Goal: Task Accomplishment & Management: Manage account settings

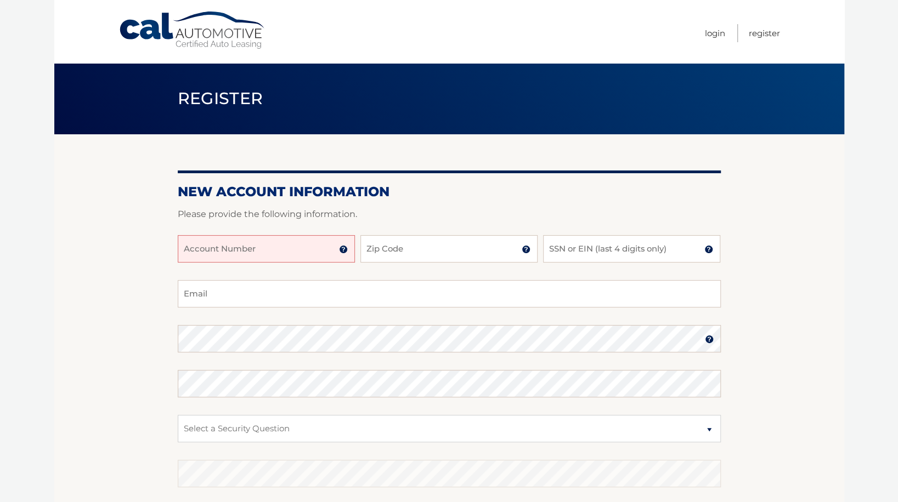
click at [290, 252] on input "Account Number" at bounding box center [266, 248] width 177 height 27
paste input "44455968093"
type input "44455968093"
click at [394, 255] on input "Zip Code" at bounding box center [448, 248] width 177 height 27
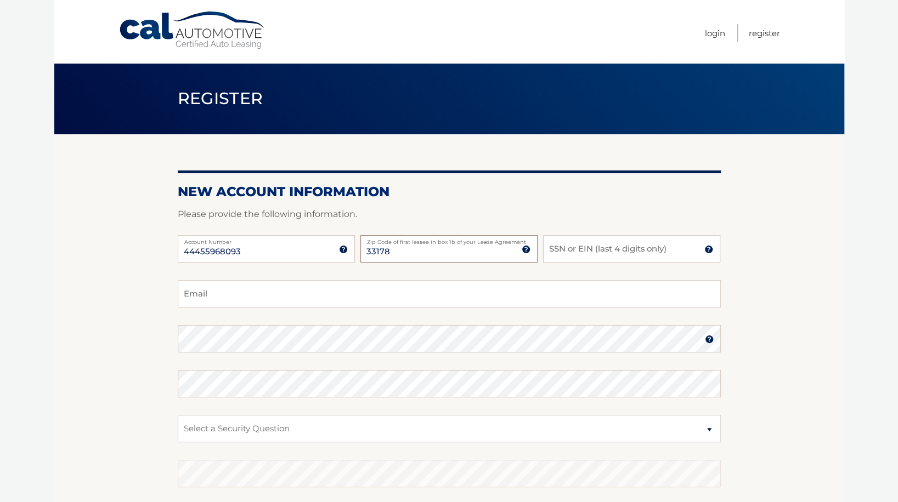
type input "33178"
type input "0538"
click at [299, 297] on input "Email" at bounding box center [449, 293] width 543 height 27
type input "josedelvalle@mac.com"
click at [280, 425] on select "Select a Security Question What was the name of your elementary school? What is…" at bounding box center [449, 428] width 543 height 27
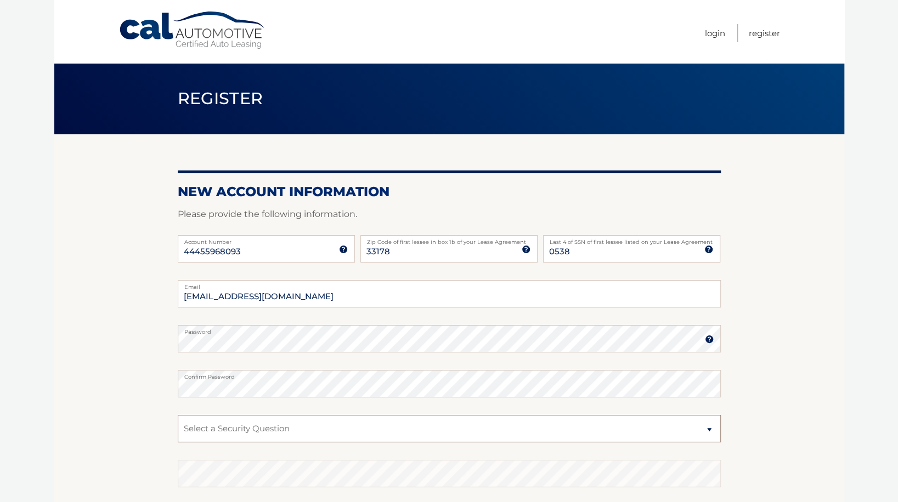
scroll to position [1, 0]
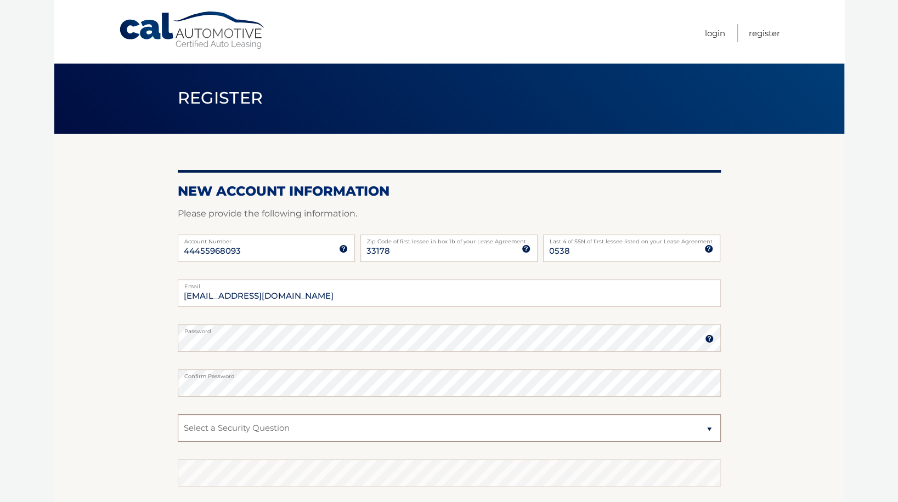
click at [277, 430] on select "Select a Security Question What was the name of your elementary school? What is…" at bounding box center [449, 428] width 543 height 27
select select "2"
click at [178, 415] on select "Select a Security Question What was the name of your elementary school? What is…" at bounding box center [449, 428] width 543 height 27
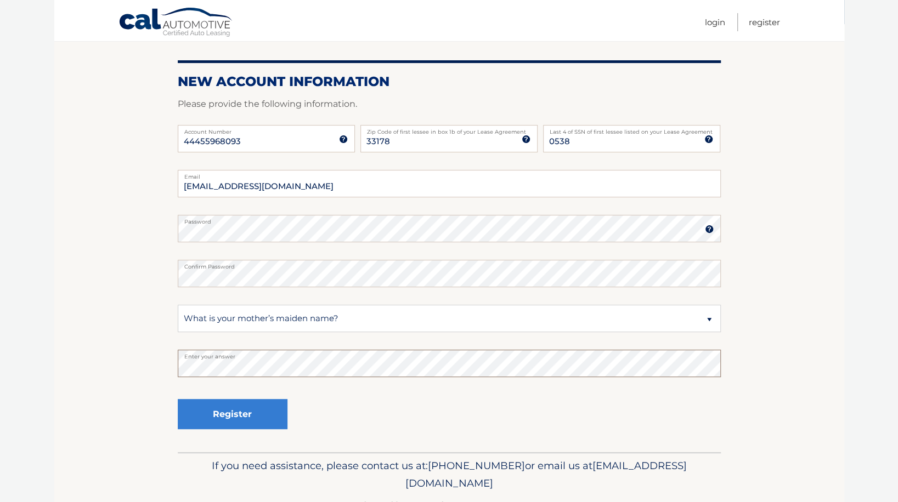
scroll to position [144, 0]
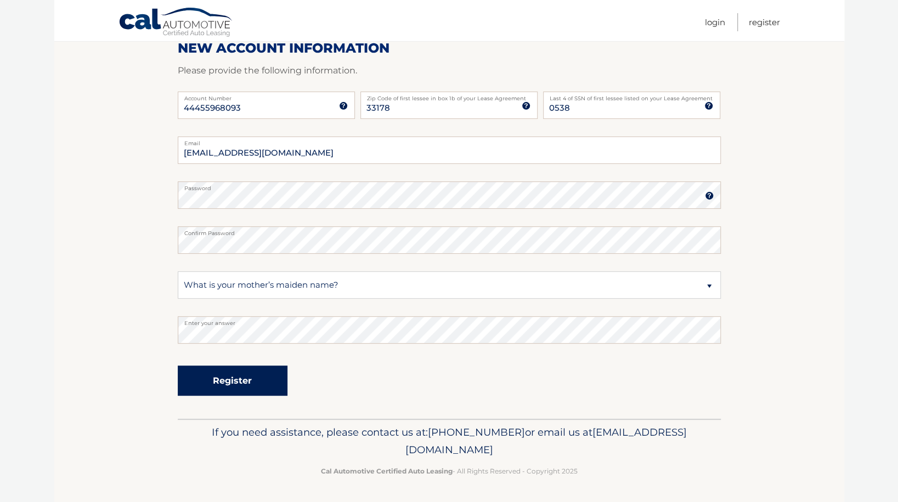
click at [241, 383] on button "Register" at bounding box center [233, 381] width 110 height 30
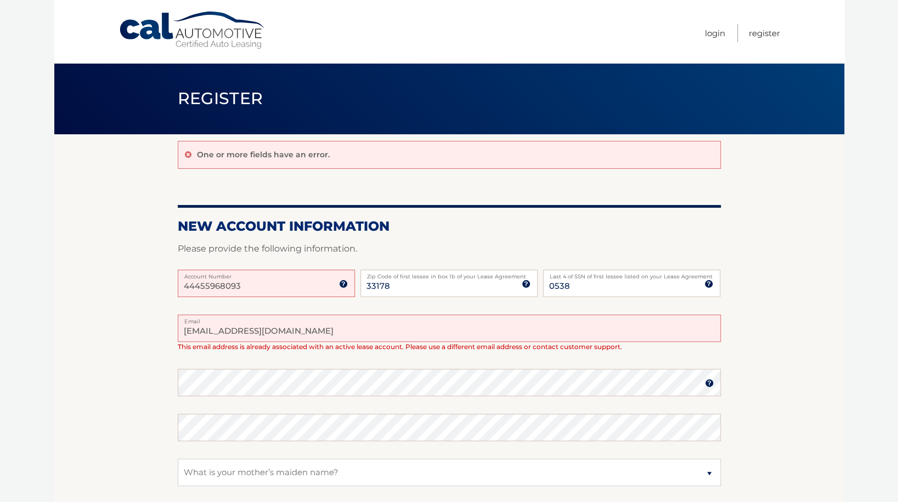
click at [388, 331] on input "josedelvalle@mac.com" at bounding box center [449, 328] width 543 height 27
type input "j"
type input "jdelvalle@outlook.com"
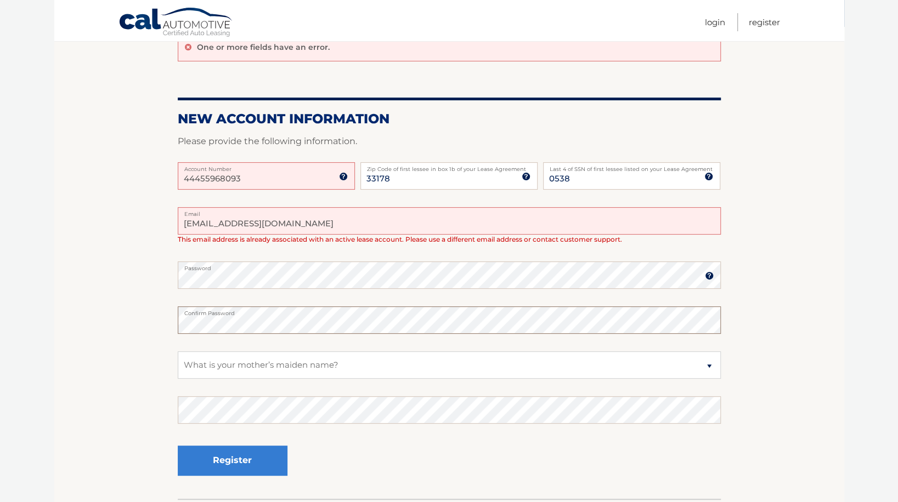
scroll to position [116, 0]
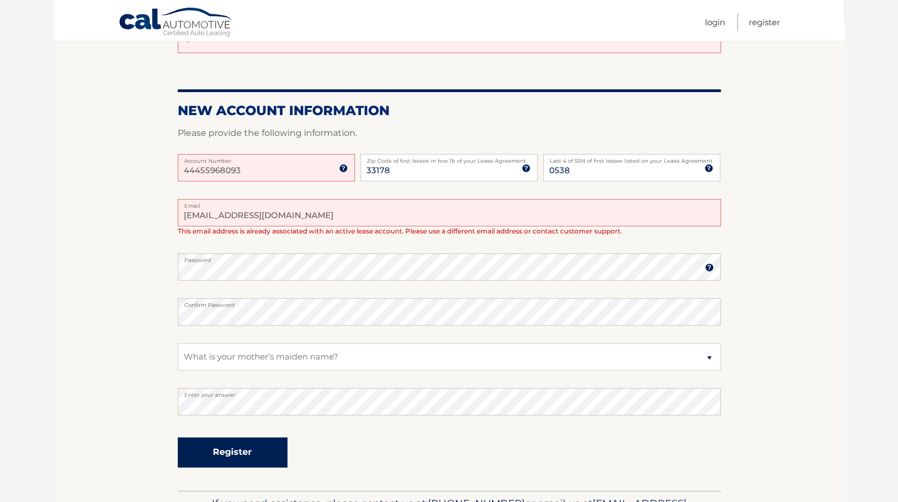
click at [254, 450] on button "Register" at bounding box center [233, 453] width 110 height 30
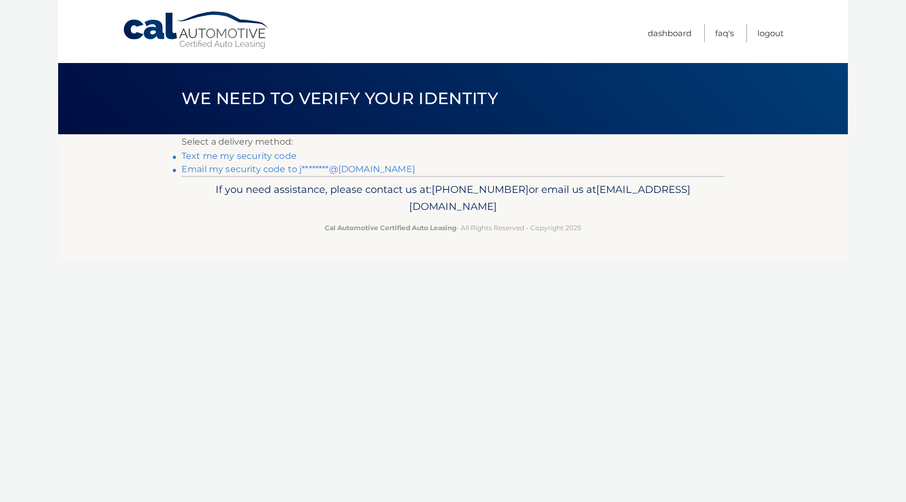
click at [252, 155] on link "Text me my security code" at bounding box center [239, 156] width 115 height 10
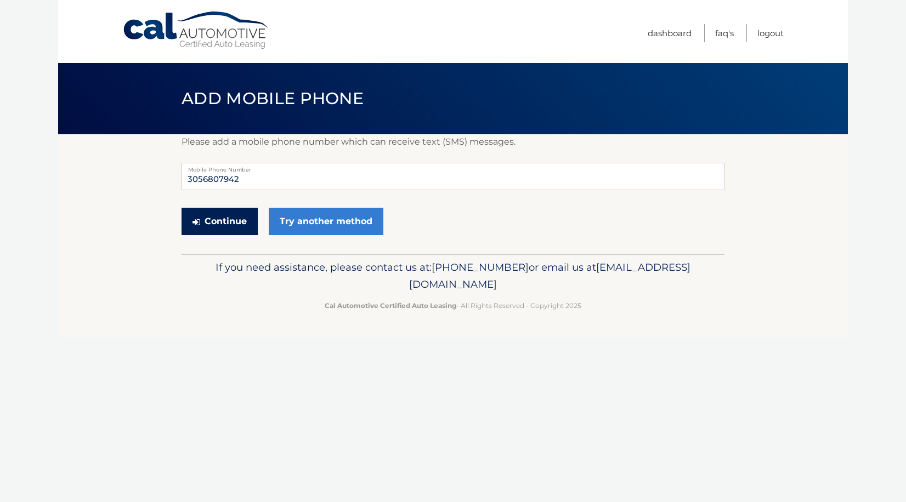
click at [239, 216] on button "Continue" at bounding box center [220, 221] width 76 height 27
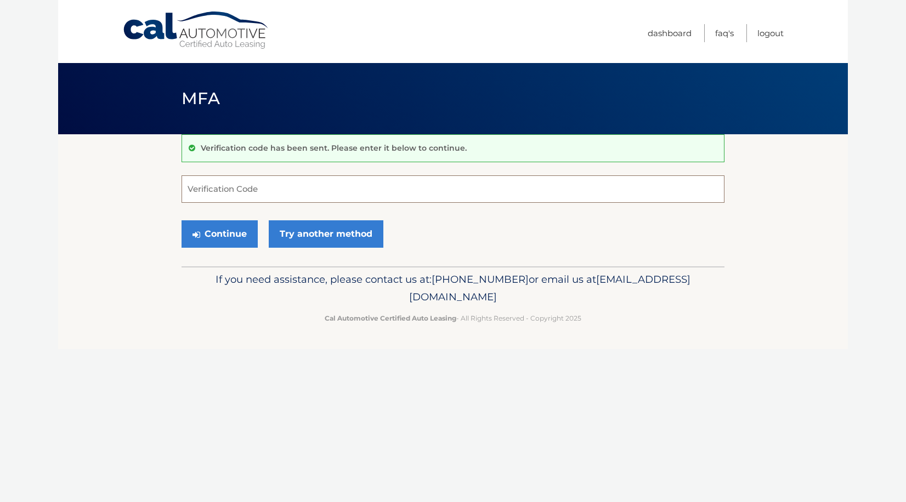
click at [278, 193] on input "Verification Code" at bounding box center [453, 189] width 543 height 27
type input "743728"
click at [240, 236] on button "Continue" at bounding box center [220, 233] width 76 height 27
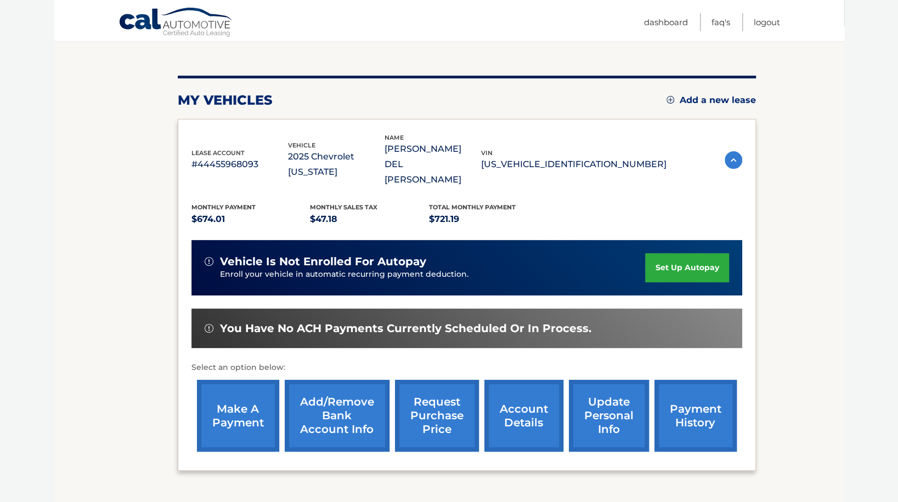
scroll to position [116, 0]
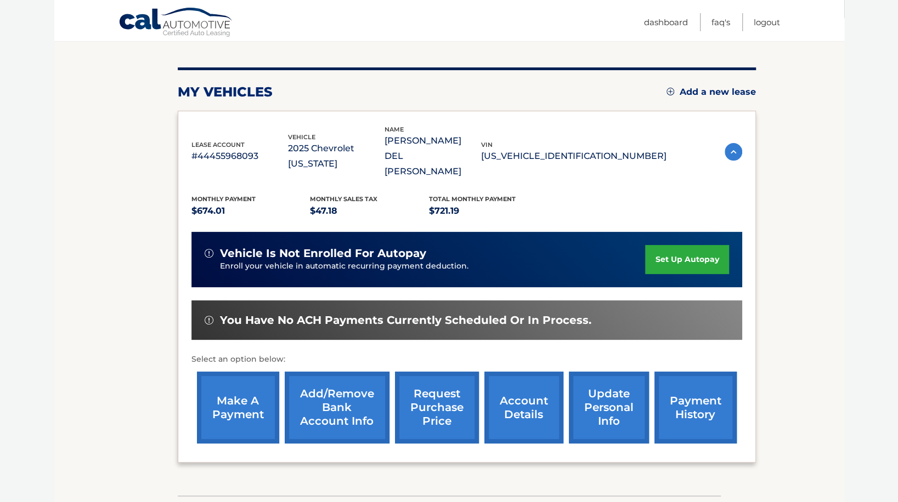
click at [676, 245] on link "set up autopay" at bounding box center [686, 259] width 83 height 29
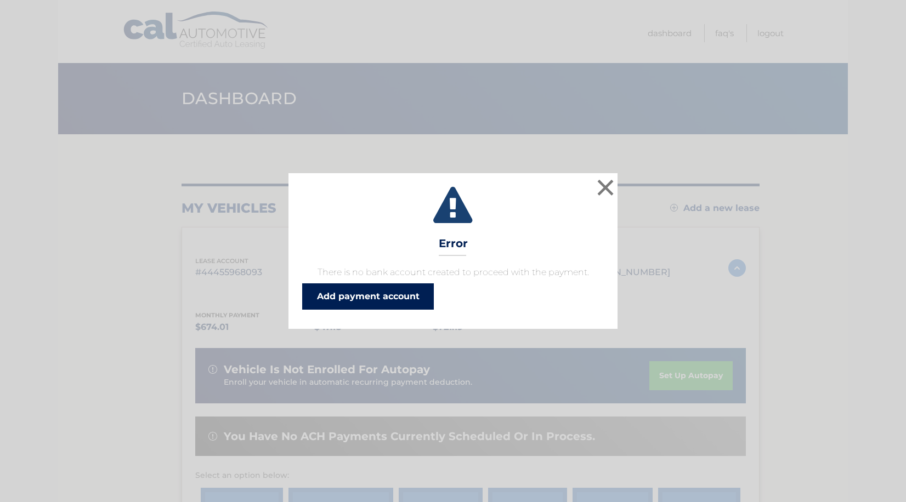
click at [366, 290] on link "Add payment account" at bounding box center [368, 297] width 132 height 26
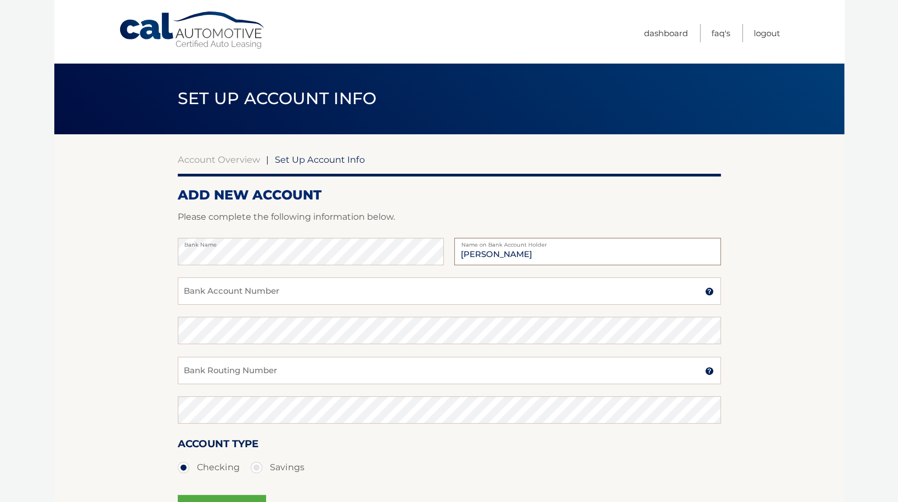
type input "[PERSON_NAME]"
click at [341, 291] on input "Bank Account Number" at bounding box center [449, 291] width 543 height 27
type input "898062734403"
click at [313, 369] on input "Bank Routing Number" at bounding box center [449, 370] width 543 height 27
type input "063100277"
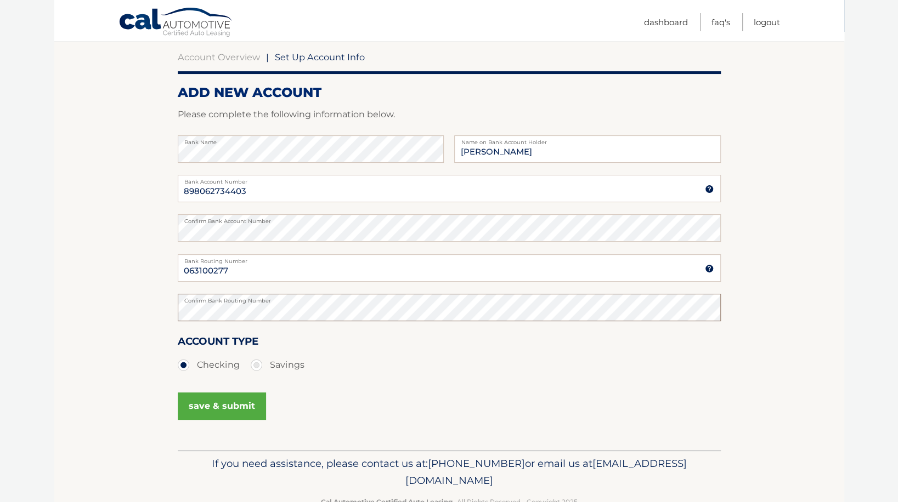
scroll to position [103, 0]
click at [247, 410] on button "save & submit" at bounding box center [222, 405] width 88 height 27
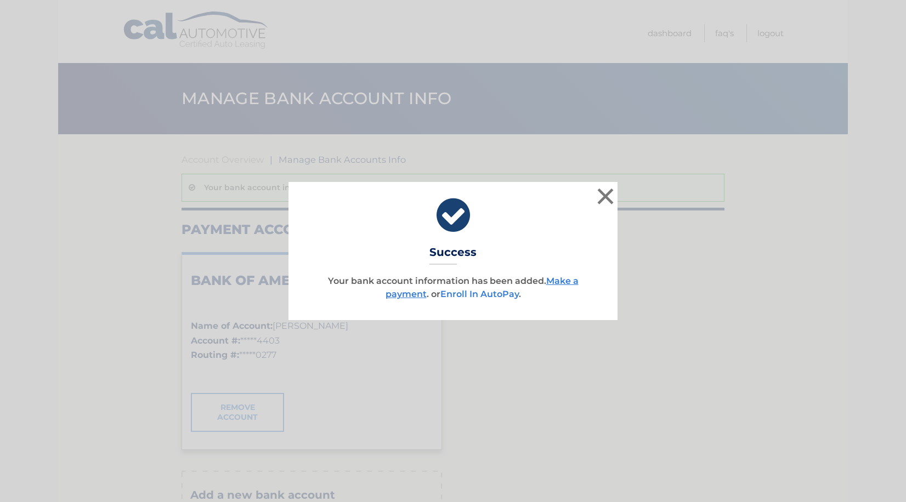
click at [501, 297] on link "Enroll In AutoPay" at bounding box center [479, 294] width 78 height 10
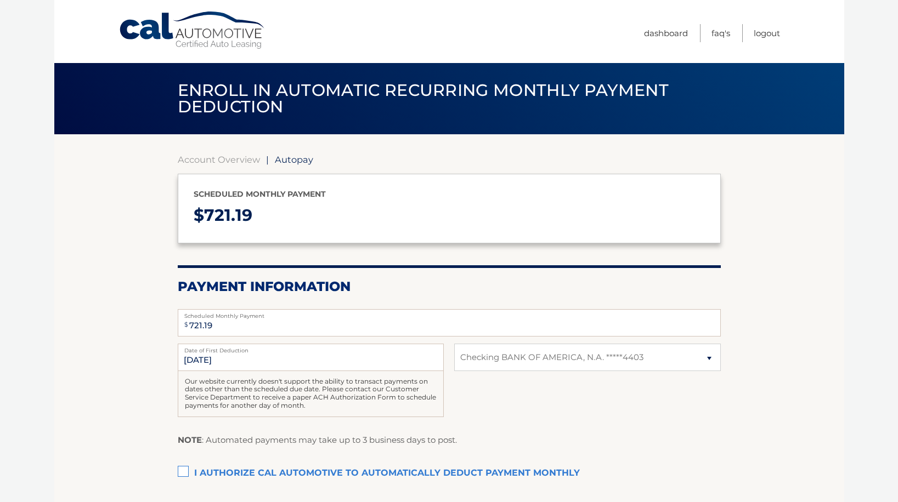
select select "ZGYyNjc4ZTQtMzdmNC00N2Y3LWE1NzYtOWM5NTA5NzBlN2U1"
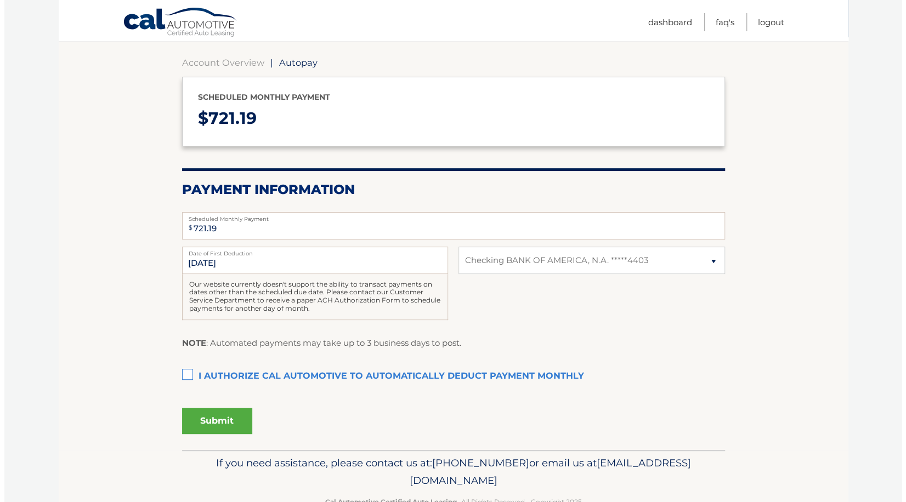
scroll to position [101, 0]
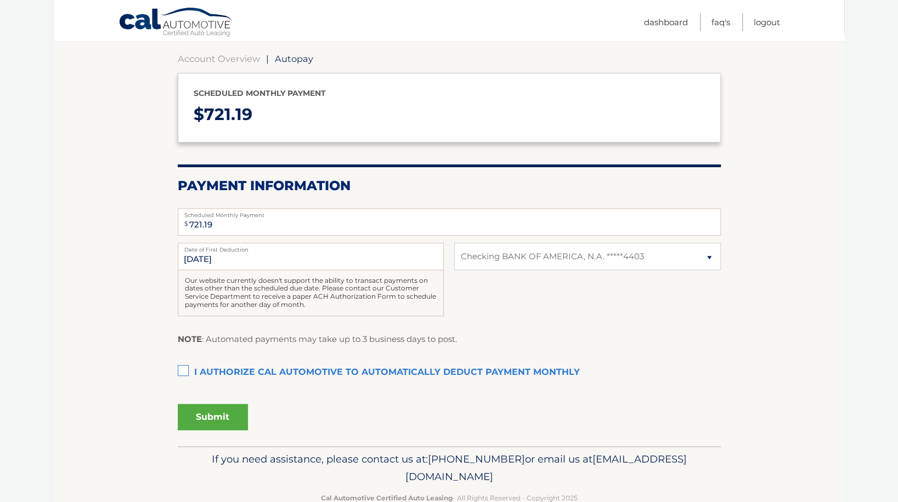
click at [189, 368] on label "I authorize cal automotive to automatically deduct payment monthly This checkbo…" at bounding box center [449, 373] width 543 height 22
click at [0, 0] on input "I authorize cal automotive to automatically deduct payment monthly This checkbo…" at bounding box center [0, 0] width 0 height 0
click at [226, 416] on button "Submit" at bounding box center [213, 417] width 70 height 26
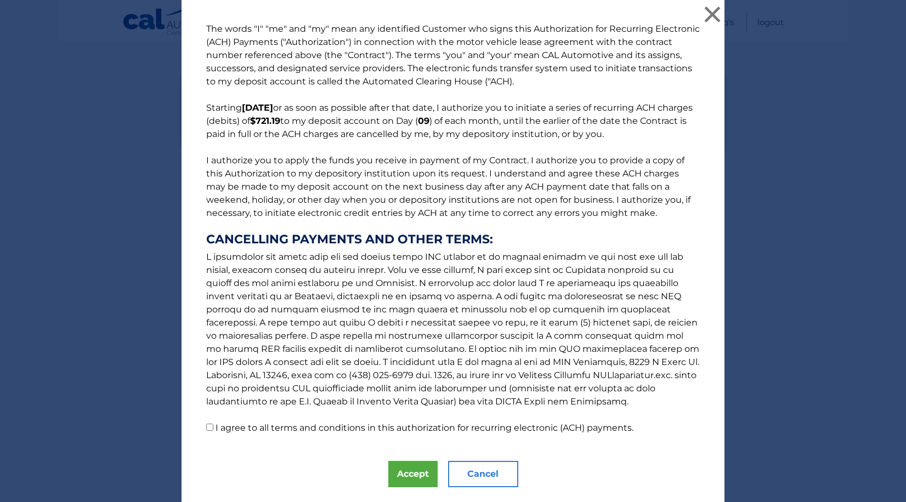
click at [310, 432] on label "I agree to all terms and conditions in this authorization for recurring electro…" at bounding box center [425, 428] width 418 height 10
click at [213, 431] on input "I agree to all terms and conditions in this authorization for recurring electro…" at bounding box center [209, 427] width 7 height 7
checkbox input "true"
click at [398, 472] on button "Accept" at bounding box center [412, 474] width 49 height 26
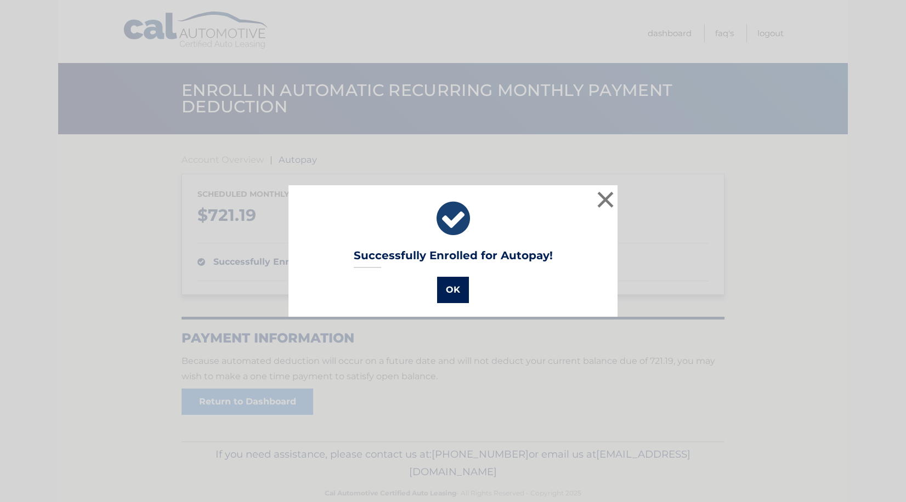
click at [449, 288] on button "OK" at bounding box center [453, 290] width 32 height 26
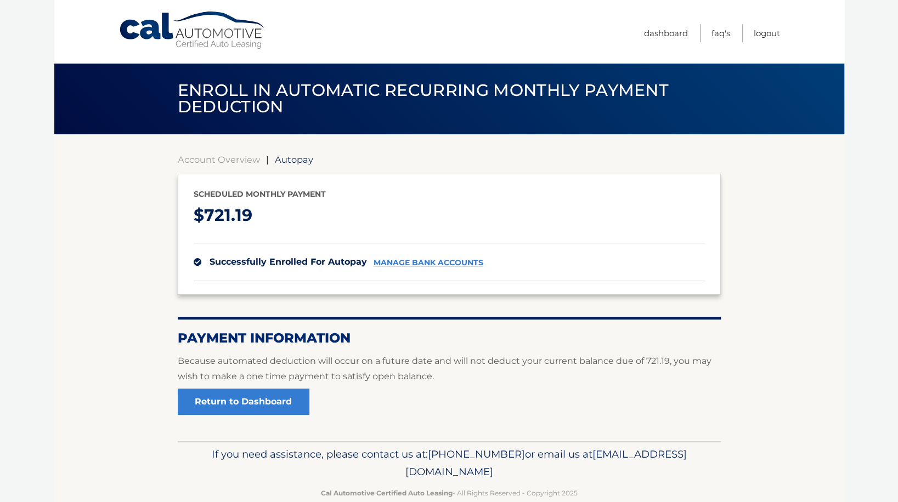
scroll to position [21, 0]
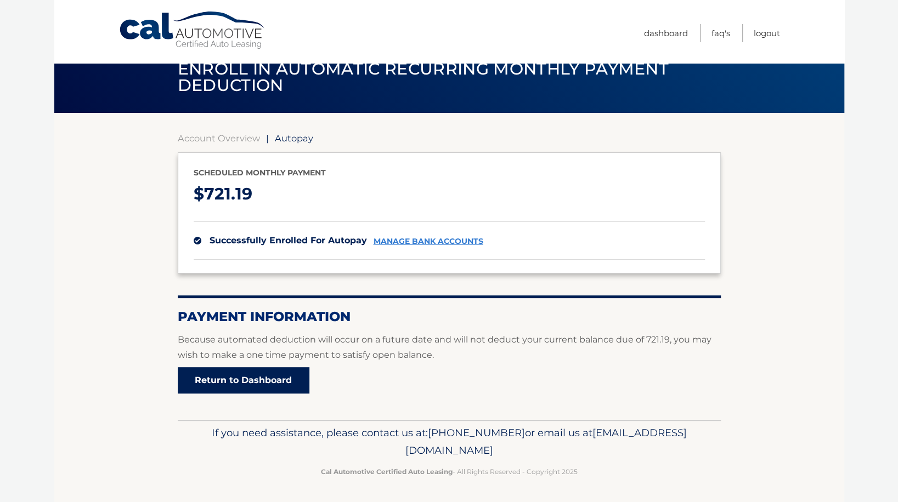
click at [282, 375] on link "Return to Dashboard" at bounding box center [244, 380] width 132 height 26
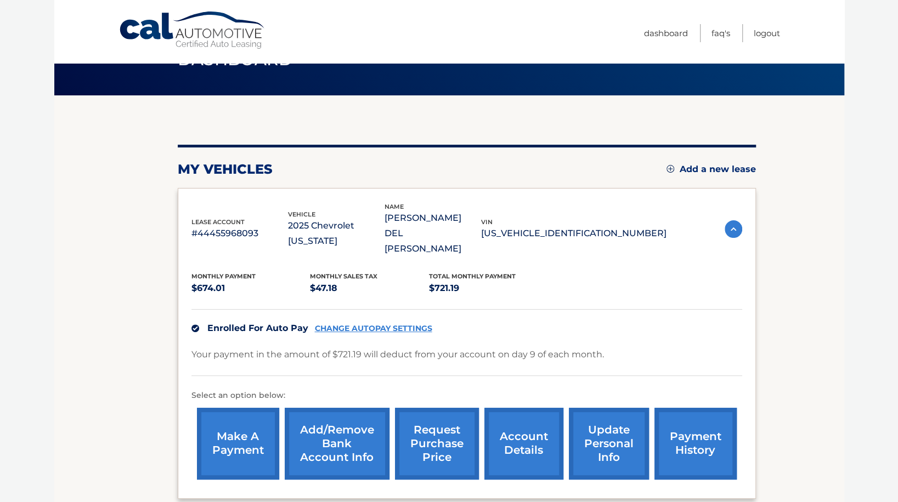
scroll to position [39, 0]
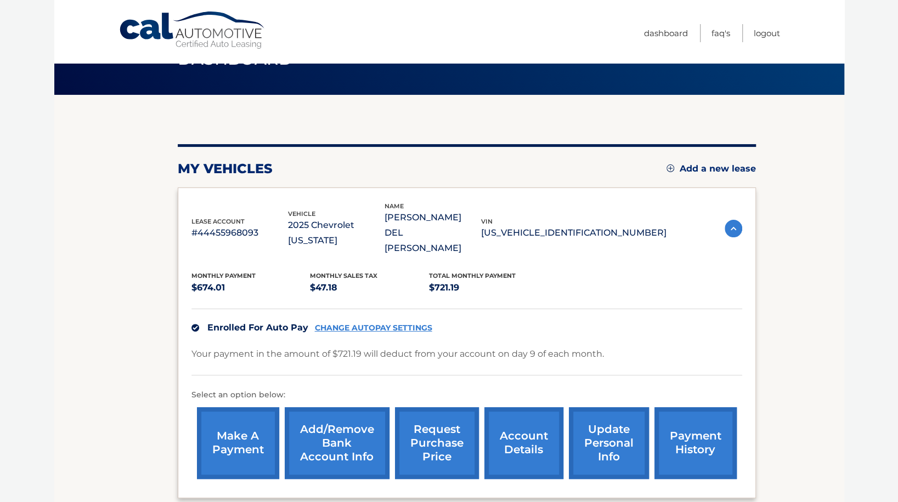
click at [245, 416] on link "make a payment" at bounding box center [238, 443] width 82 height 72
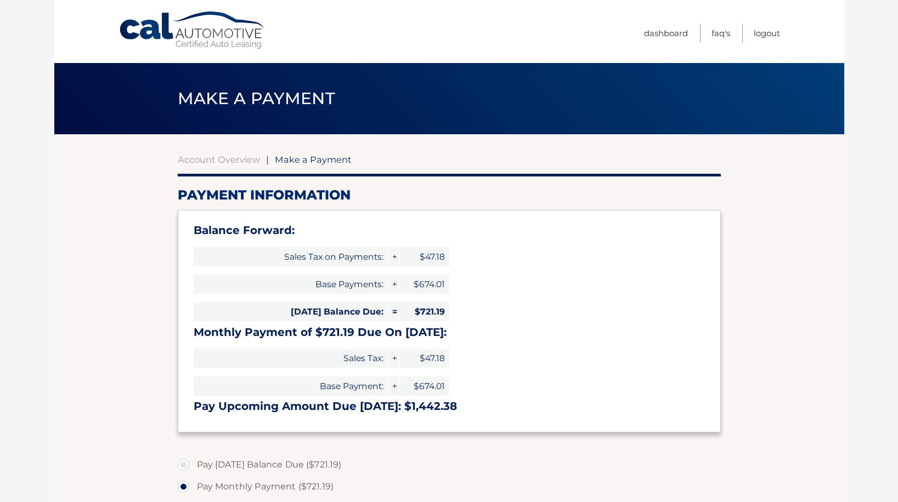
select select "ZGYyNjc4ZTQtMzdmNC00N2Y3LWE1NzYtOWM5NTA5NzBlN2U1"
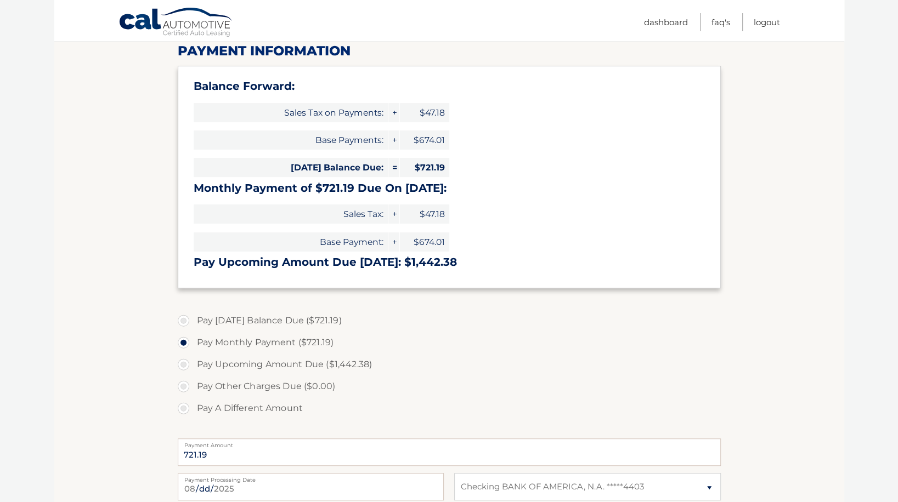
scroll to position [145, 0]
click at [184, 319] on label "Pay [DATE] Balance Due ($721.19)" at bounding box center [449, 320] width 543 height 22
click at [184, 319] on input "Pay [DATE] Balance Due ($721.19)" at bounding box center [187, 318] width 11 height 18
radio input "true"
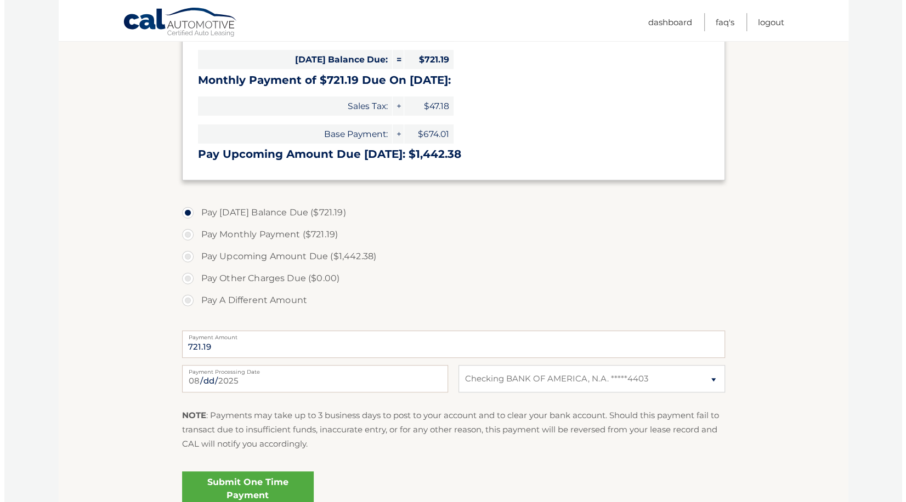
scroll to position [285, 0]
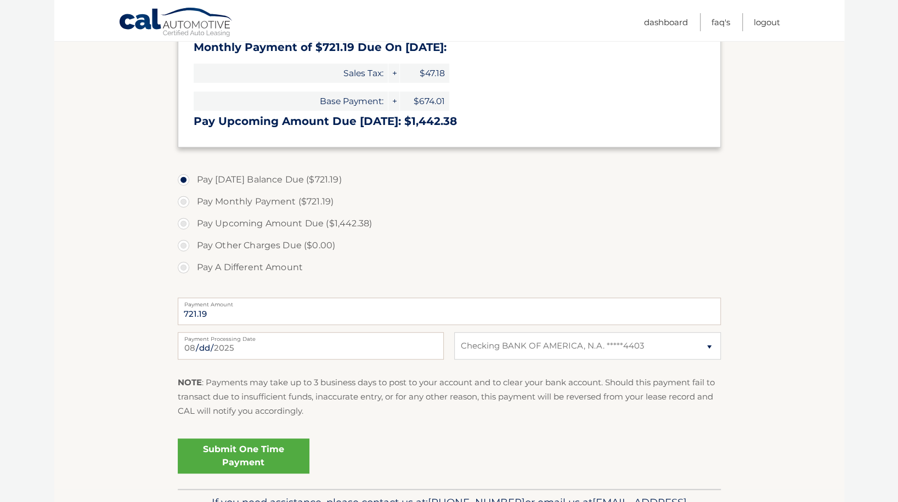
click at [283, 452] on link "Submit One Time Payment" at bounding box center [244, 456] width 132 height 35
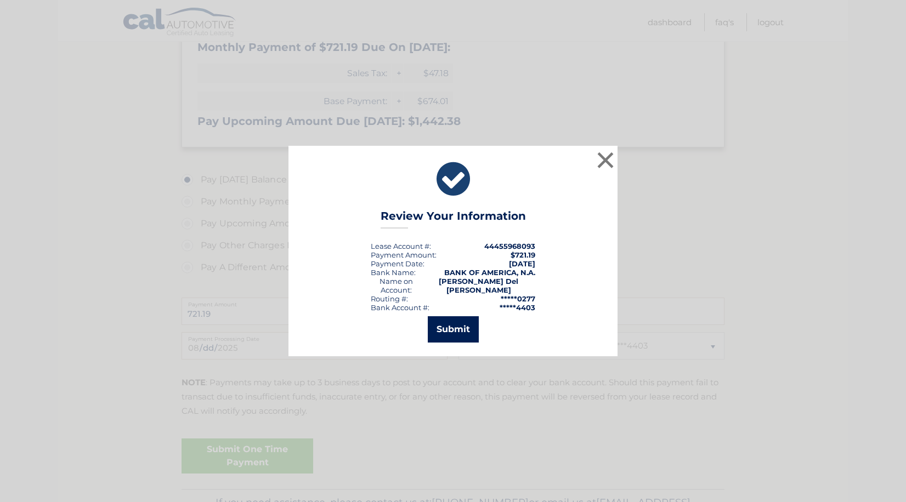
click at [445, 326] on button "Submit" at bounding box center [453, 329] width 51 height 26
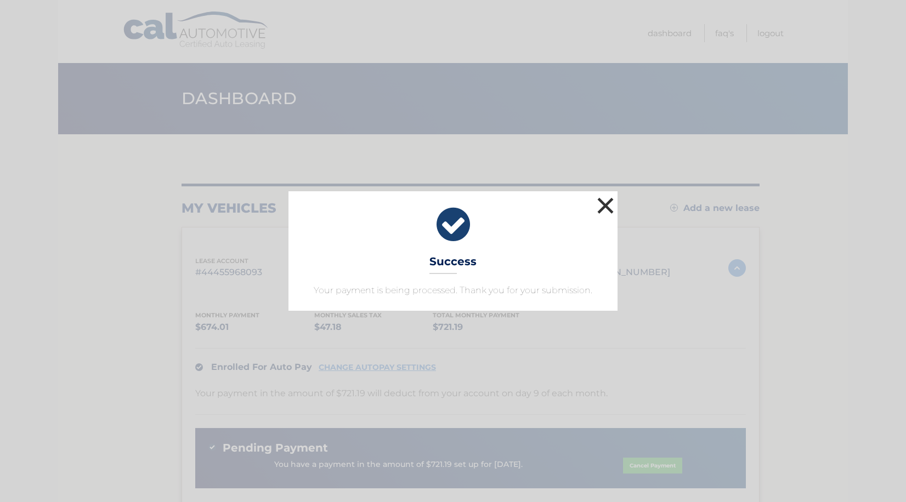
click at [607, 206] on button "×" at bounding box center [606, 206] width 22 height 22
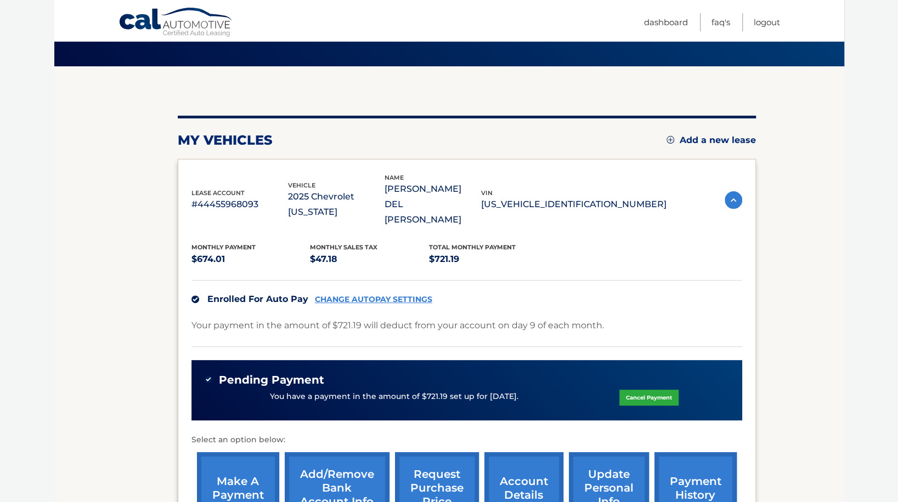
scroll to position [67, 0]
